Goal: Find specific page/section: Find specific page/section

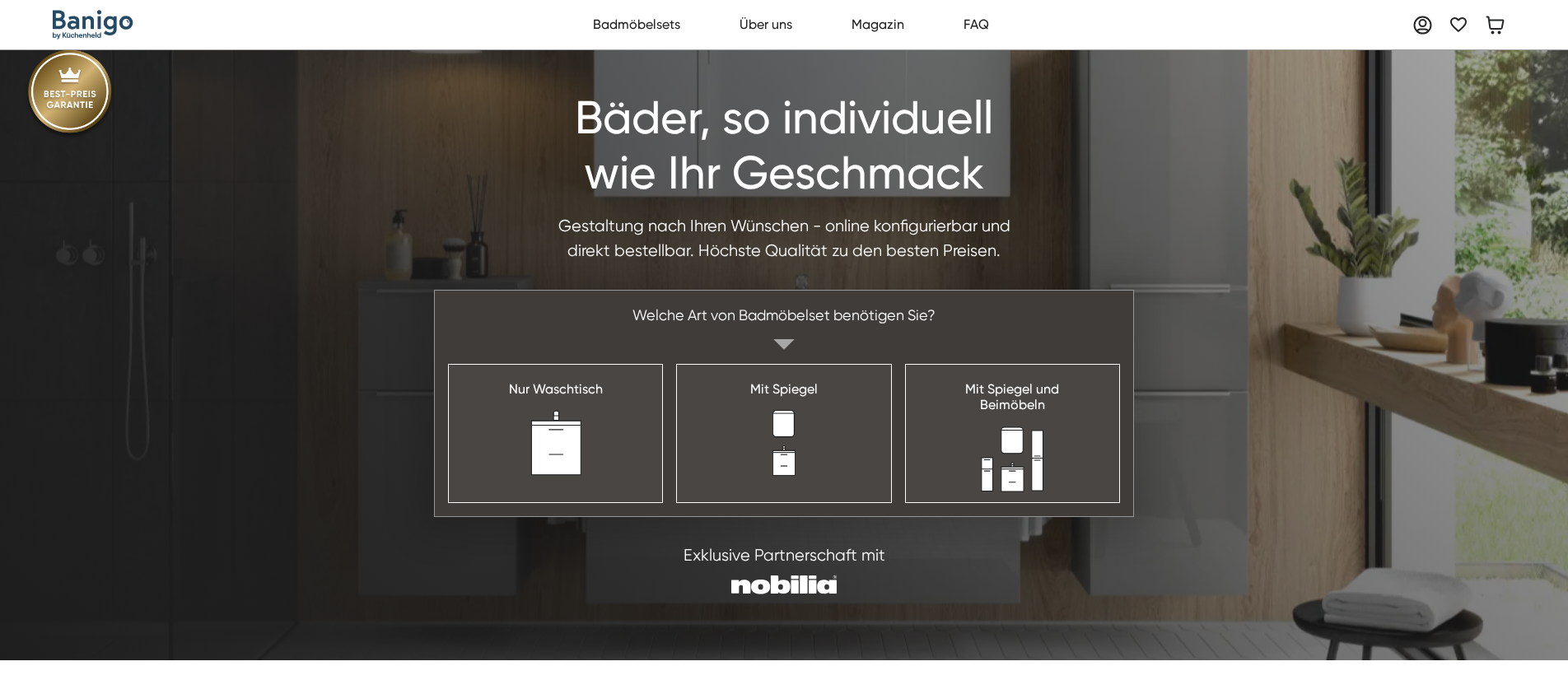
scroll to position [35, 0]
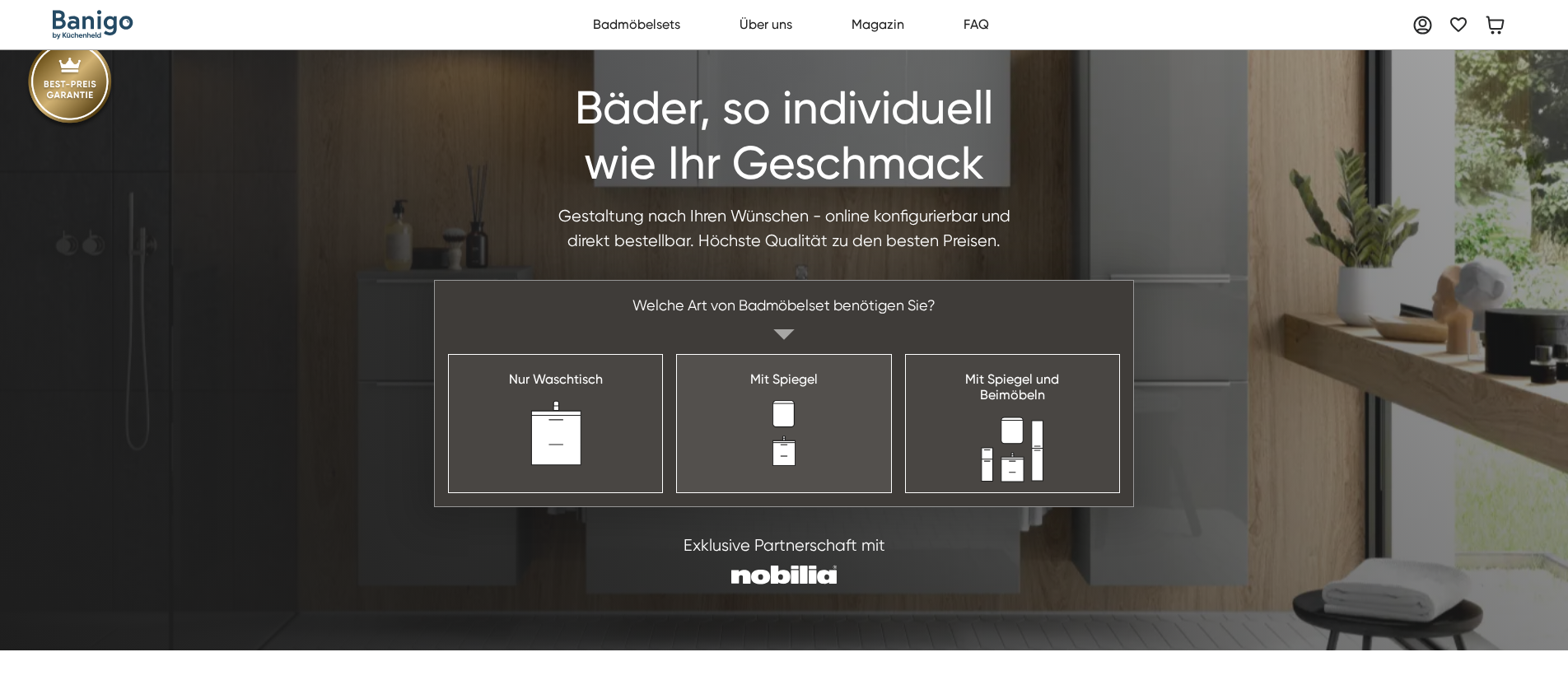
click at [741, 395] on link "Mit Spiegel" at bounding box center [783, 423] width 215 height 138
